Goal: Task Accomplishment & Management: Manage account settings

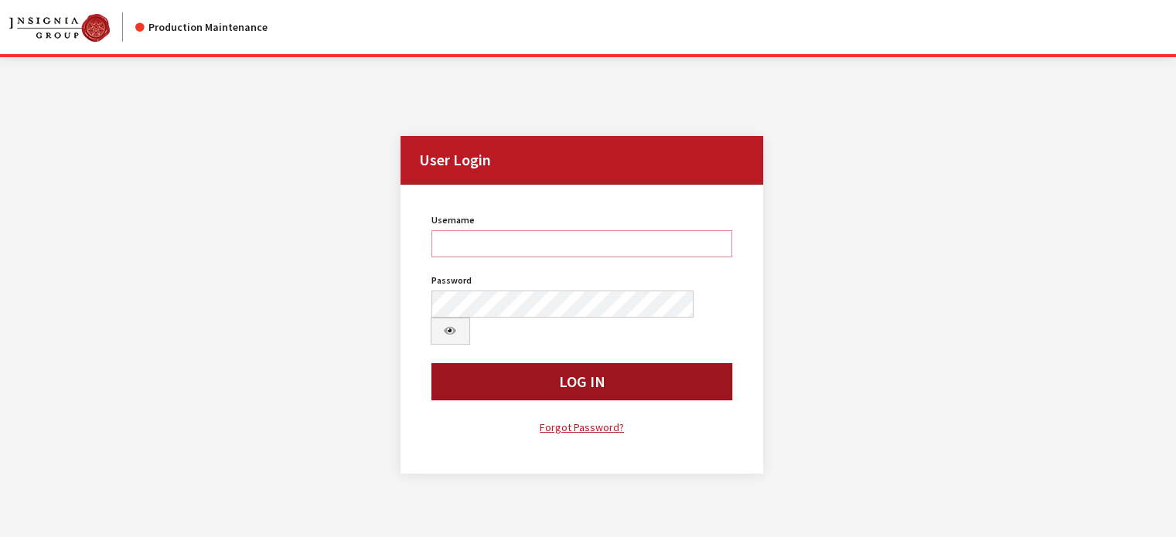
type input "kcollins"
click at [593, 363] on button "Log In" at bounding box center [583, 381] width 302 height 37
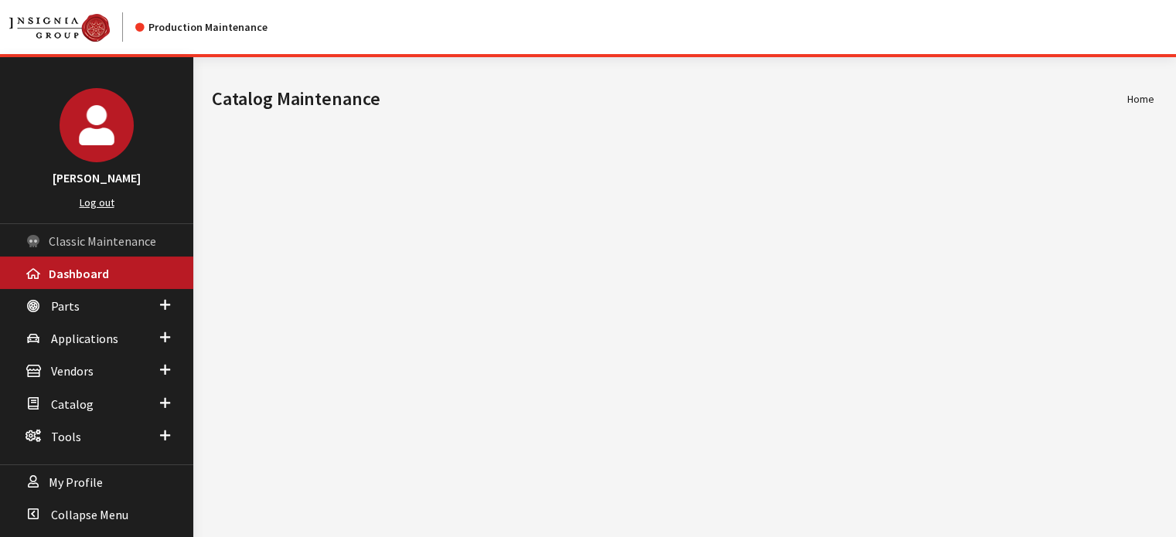
click at [118, 236] on span "Classic Maintenance" at bounding box center [102, 241] width 107 height 15
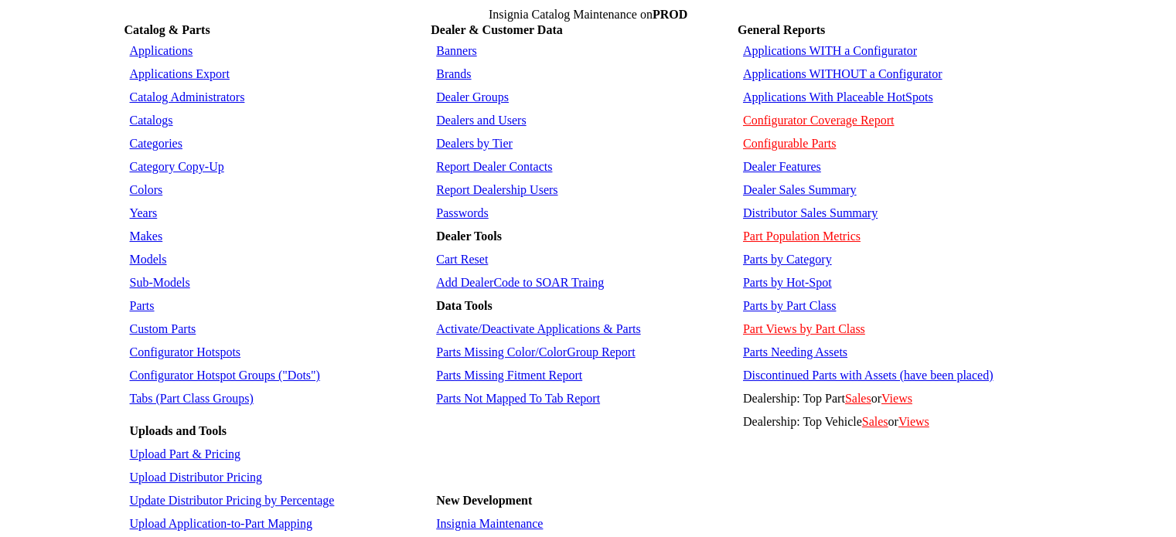
click at [500, 114] on link "Dealers and Users" at bounding box center [481, 120] width 90 height 13
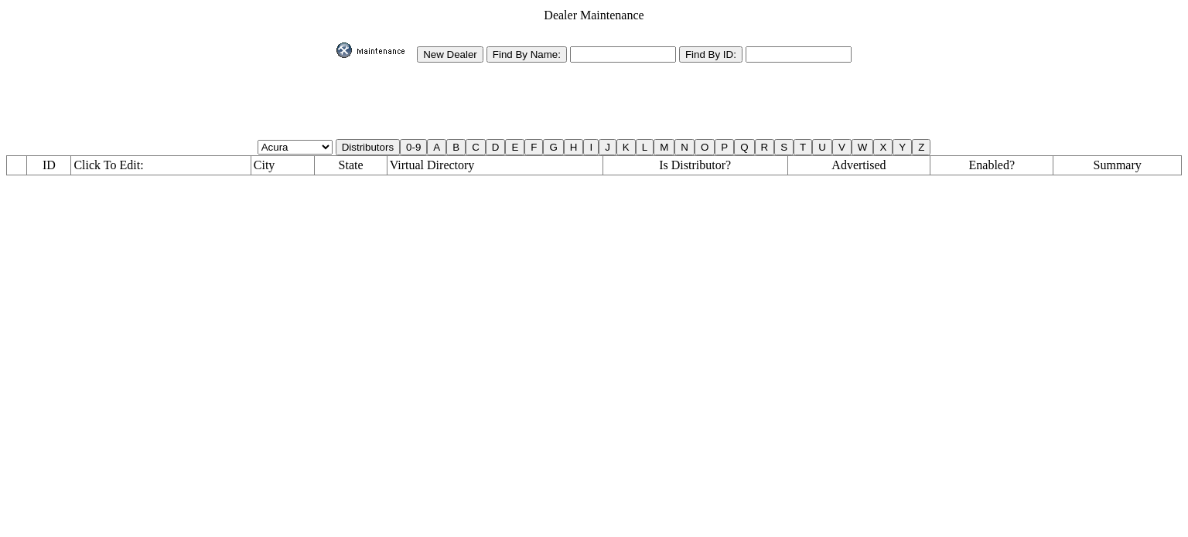
click at [638, 46] on input "text" at bounding box center [623, 54] width 106 height 16
type input "qa%"
click at [537, 42] on td "New Dealer Find By Name: qa% Find By ID:" at bounding box center [594, 53] width 517 height 22
click at [538, 47] on input "Find By Name:" at bounding box center [526, 54] width 80 height 16
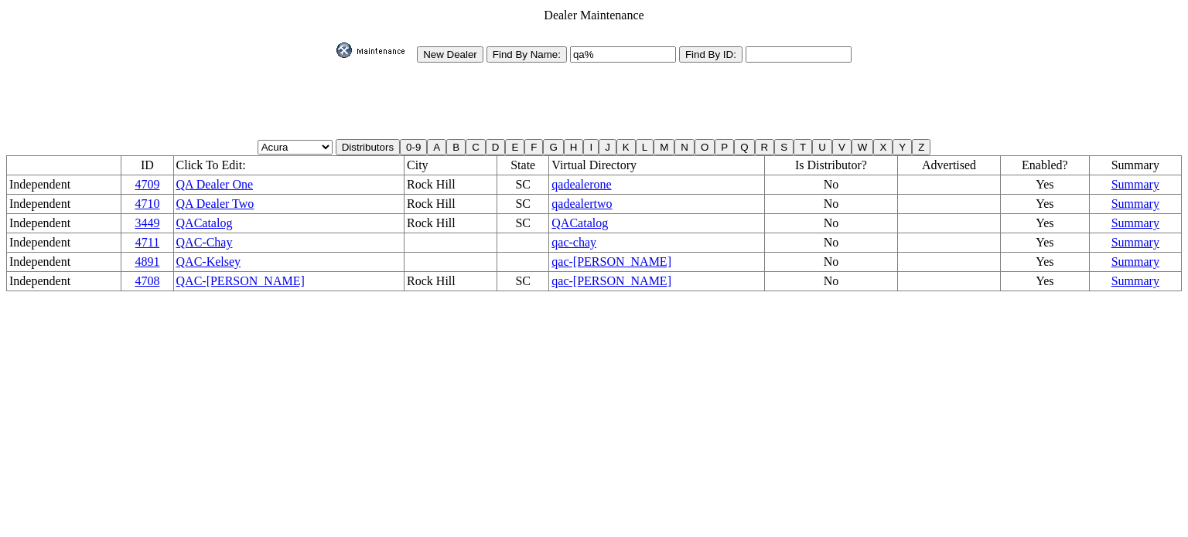
click at [551, 214] on td "QACatalog" at bounding box center [657, 223] width 216 height 19
click at [554, 217] on span "QACatalog" at bounding box center [579, 223] width 56 height 13
